Goal: Information Seeking & Learning: Check status

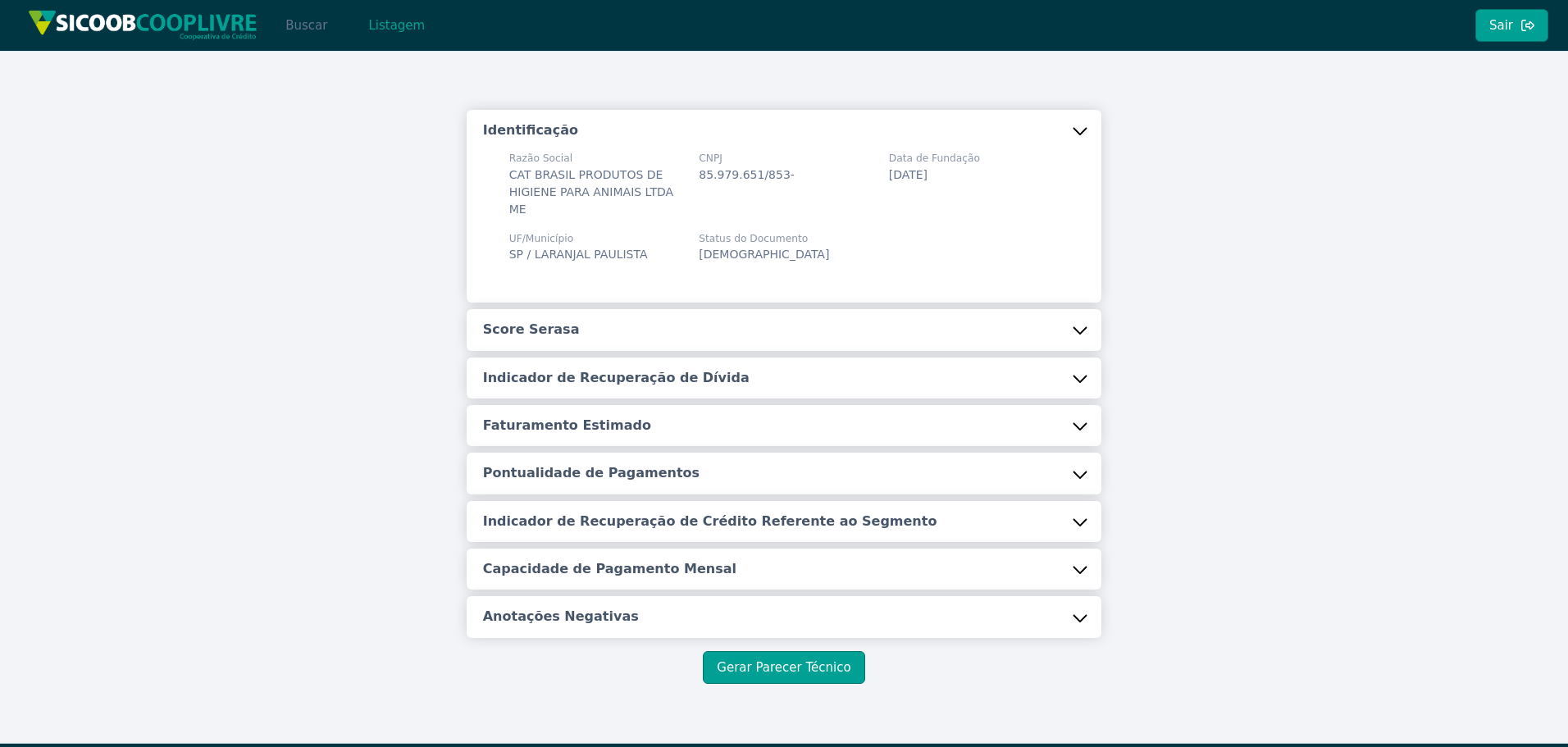
click at [309, 27] on button "Buscar" at bounding box center [307, 25] width 70 height 33
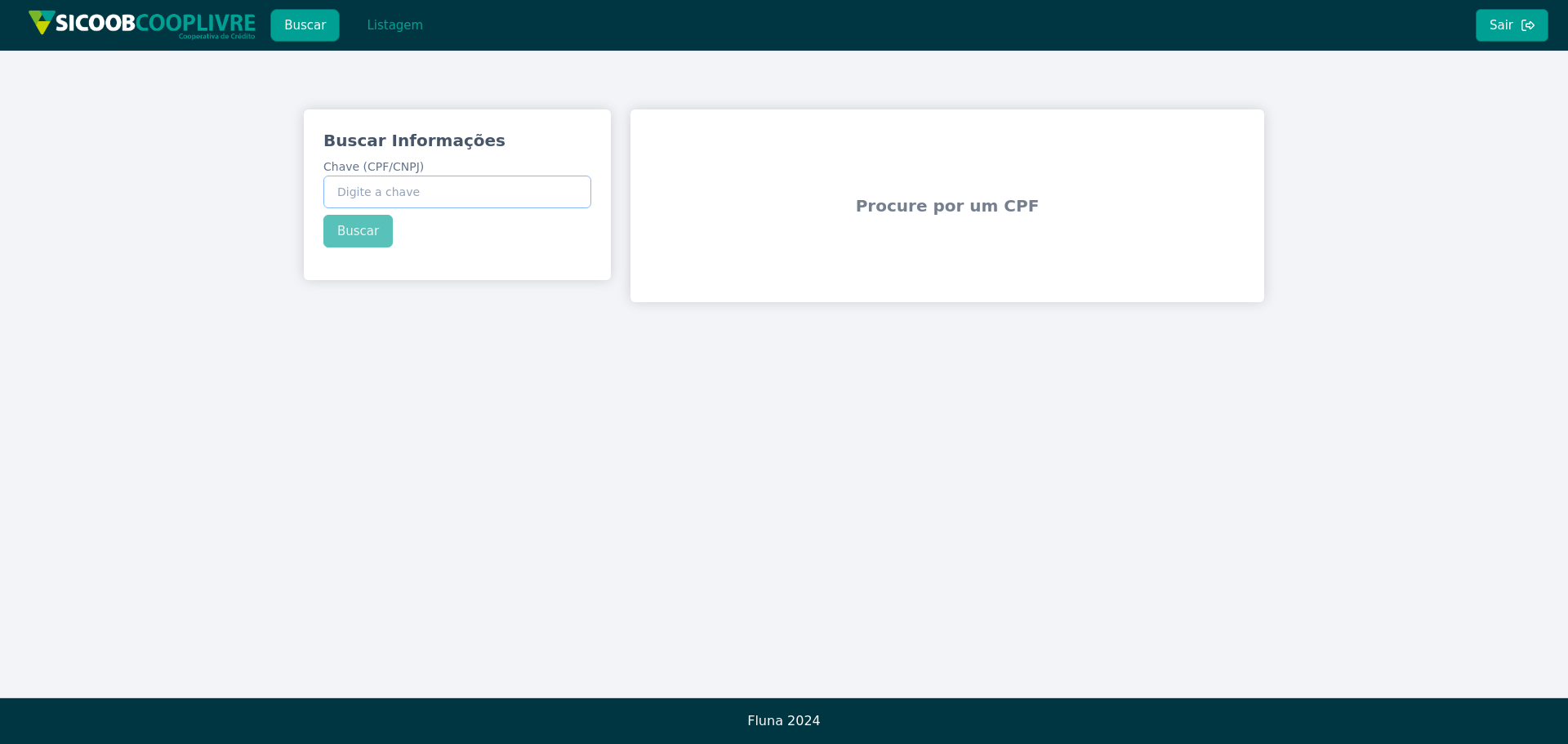
click at [400, 193] on input "Chave (CPF/CNPJ)" at bounding box center [457, 192] width 268 height 33
paste input "302.877.498-43"
type input "302.877.498-43"
click at [364, 233] on div "Buscar Informações Chave (CPF/CNPJ) 302.877.498-43 Buscar" at bounding box center [457, 188] width 307 height 158
click at [362, 233] on button "Buscar" at bounding box center [358, 232] width 69 height 33
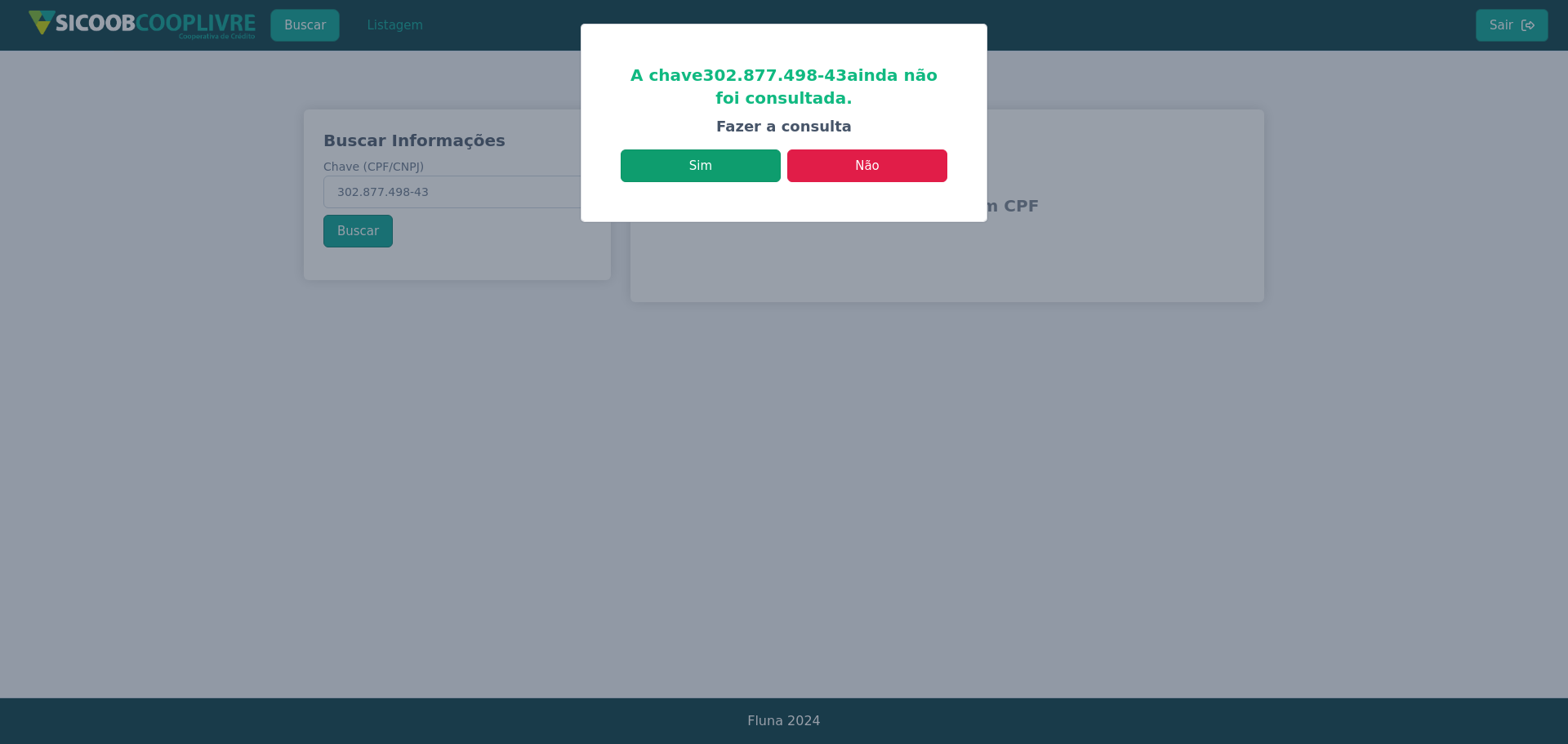
click at [729, 168] on button "Sim" at bounding box center [700, 166] width 160 height 33
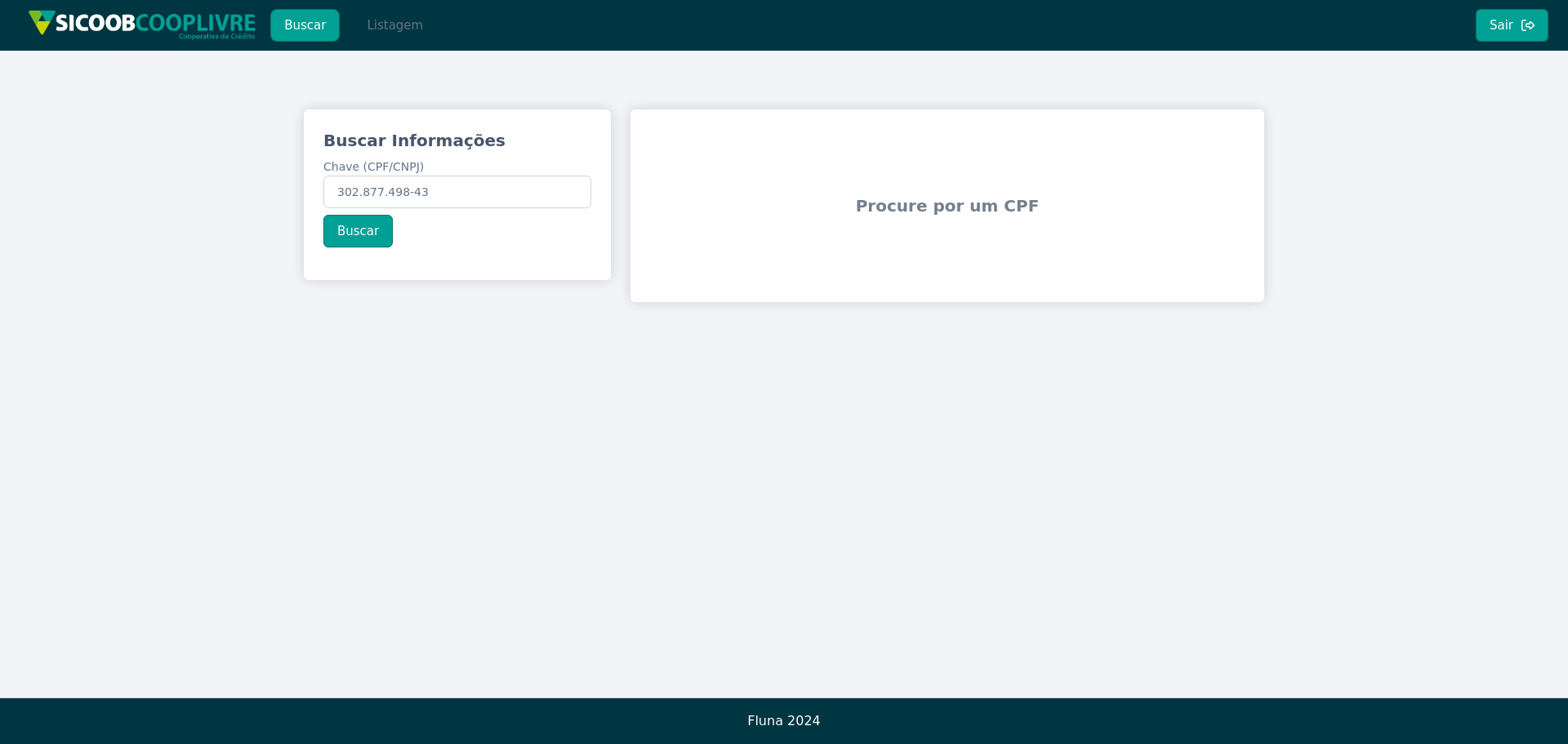
click at [390, 25] on button "Listagem" at bounding box center [395, 25] width 84 height 33
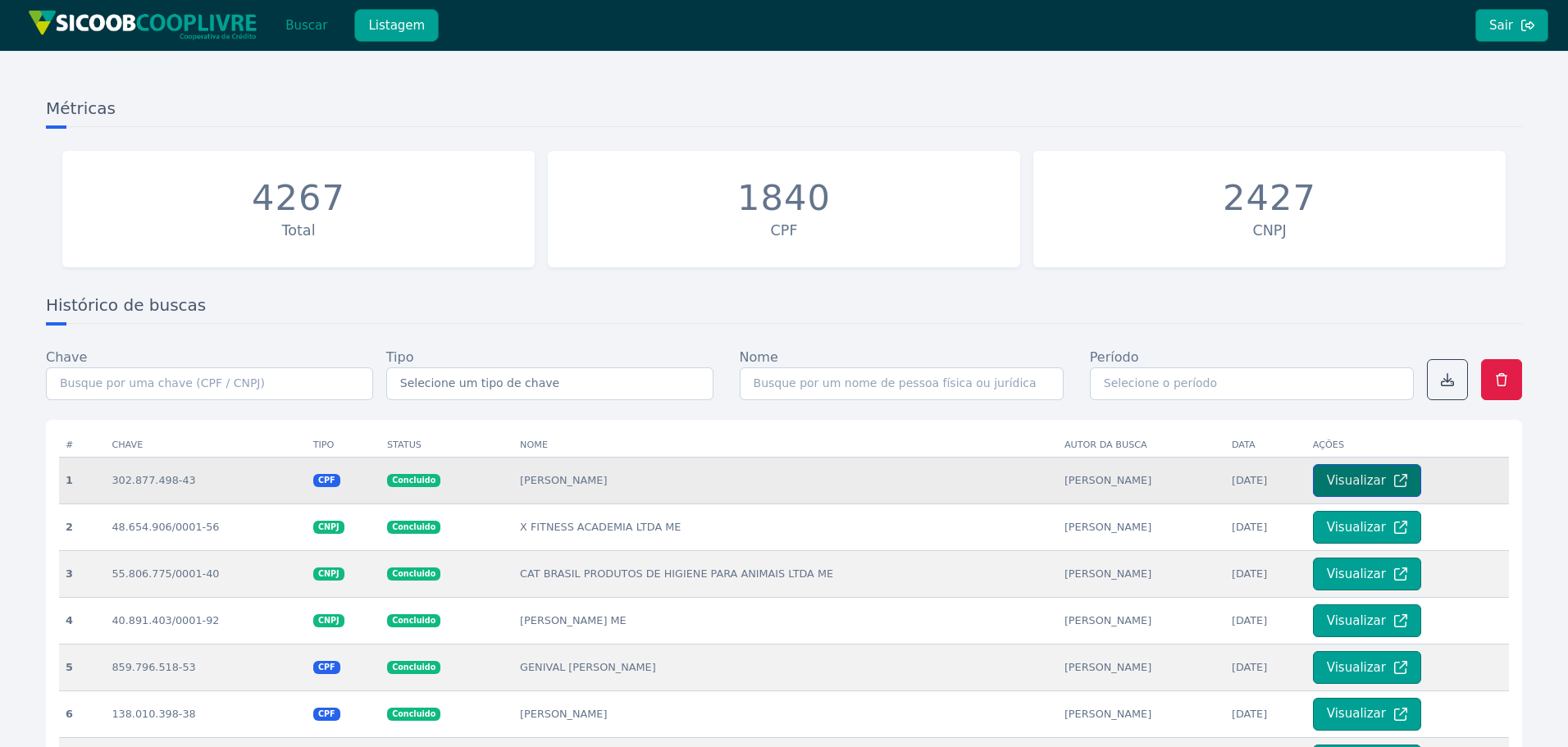
click at [1354, 474] on button "Visualizar" at bounding box center [1368, 481] width 108 height 33
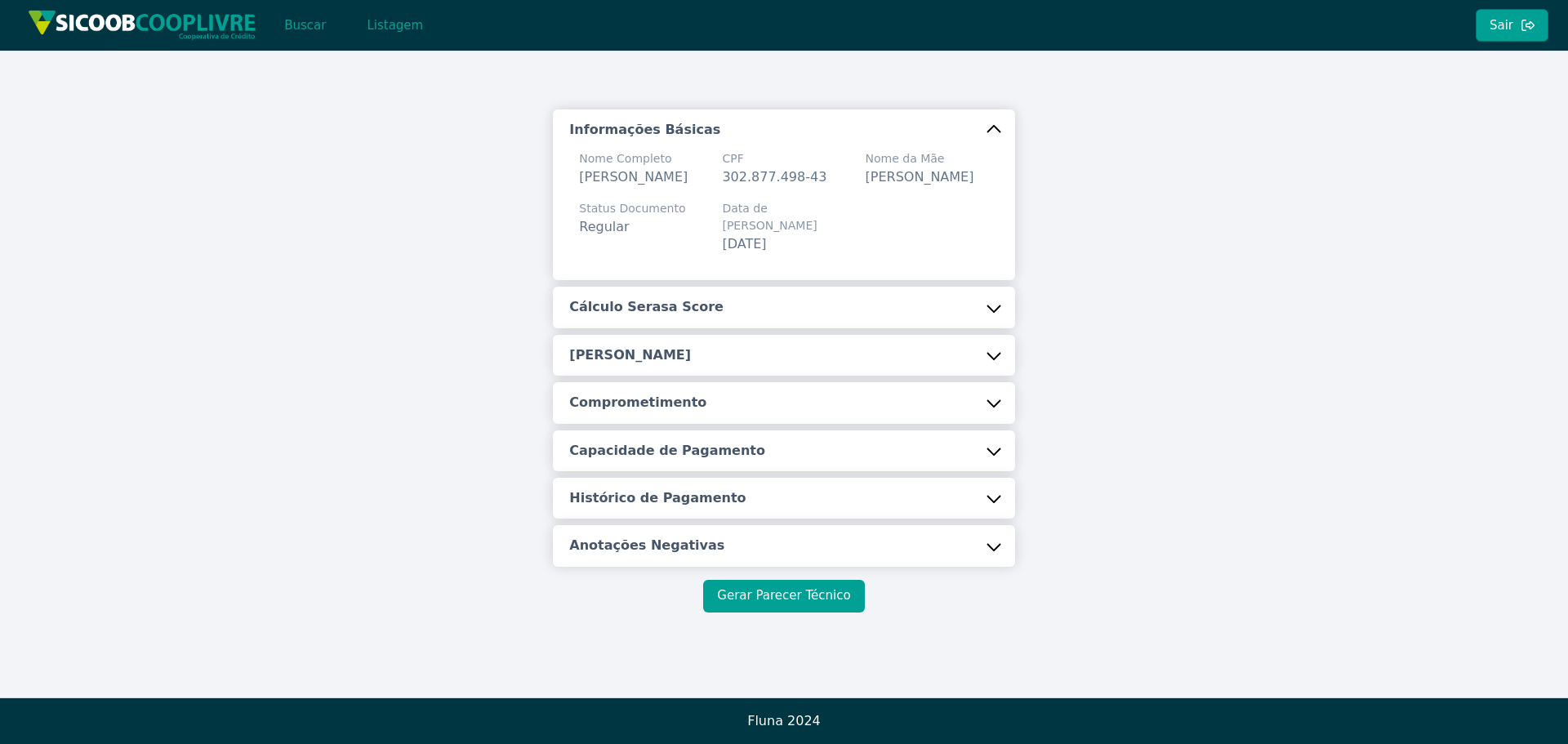
click at [804, 591] on button "Gerar Parecer Técnico" at bounding box center [783, 596] width 161 height 33
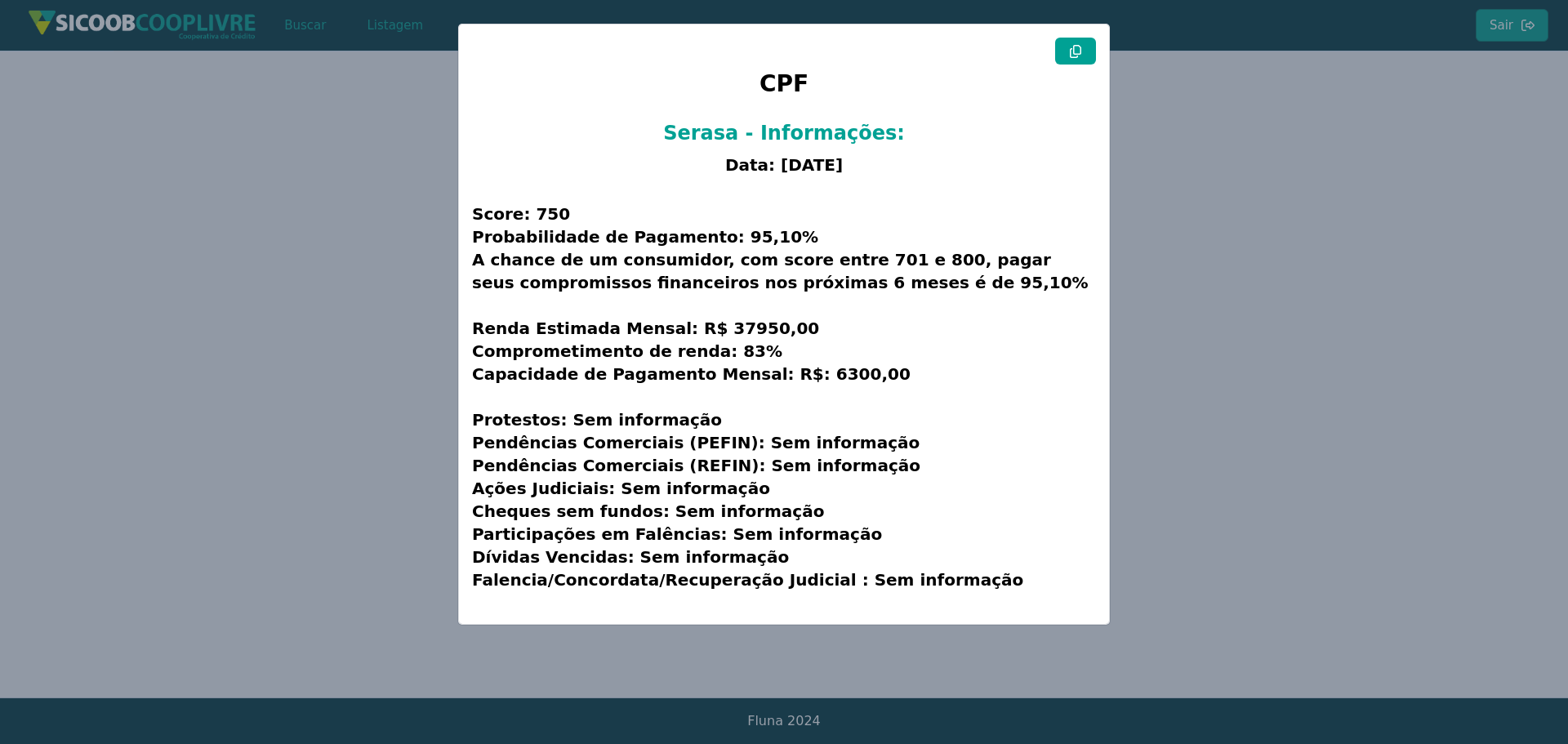
click at [1080, 53] on icon at bounding box center [1075, 51] width 11 height 13
